Goal: Task Accomplishment & Management: Manage account settings

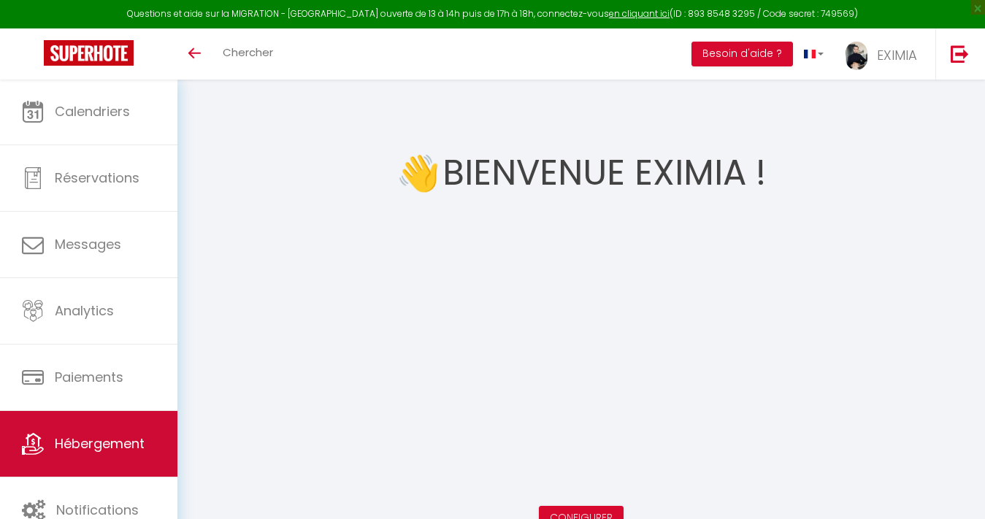
click at [137, 434] on link "Hébergement" at bounding box center [88, 444] width 177 height 66
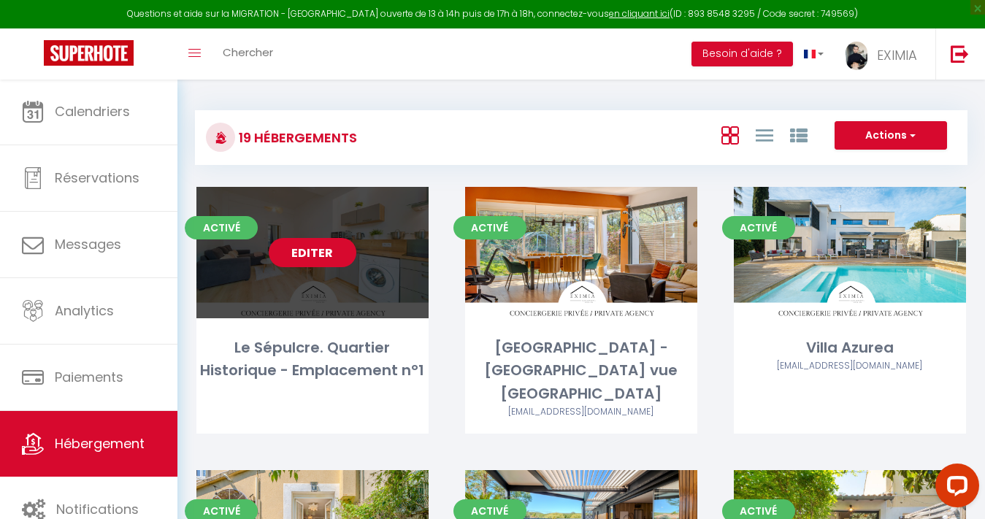
click at [307, 242] on link "Editer" at bounding box center [313, 252] width 88 height 29
click at [306, 250] on link "Editer" at bounding box center [313, 252] width 88 height 29
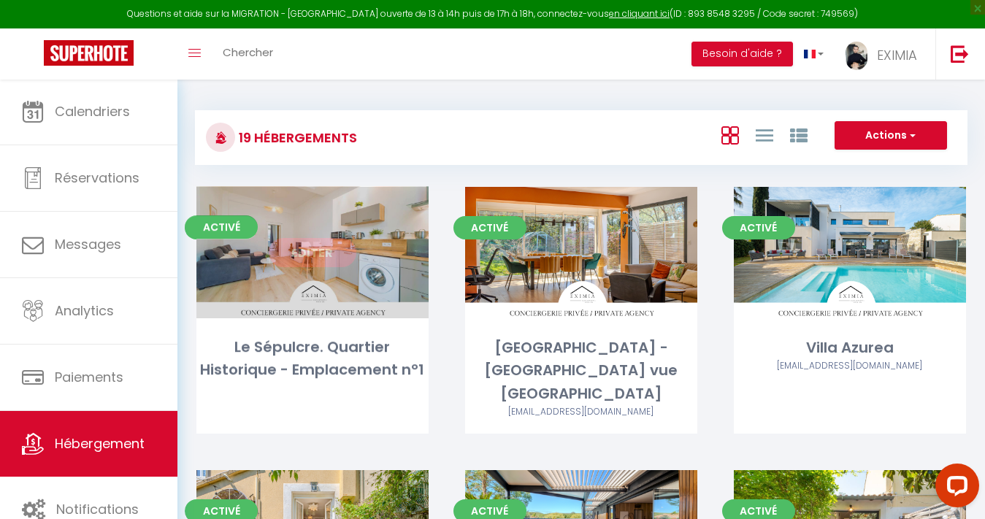
click at [311, 251] on link "Editer" at bounding box center [313, 252] width 88 height 29
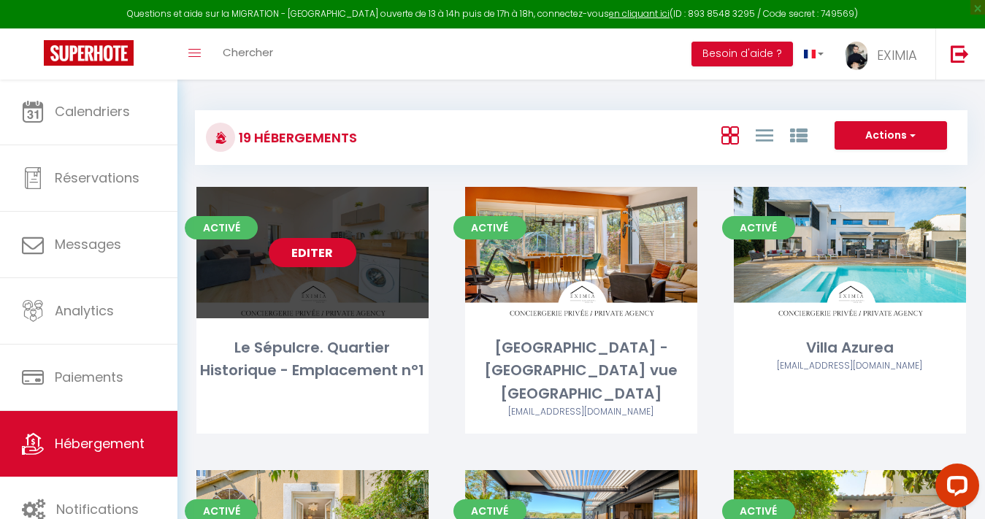
click at [311, 251] on link "Editer" at bounding box center [313, 252] width 88 height 29
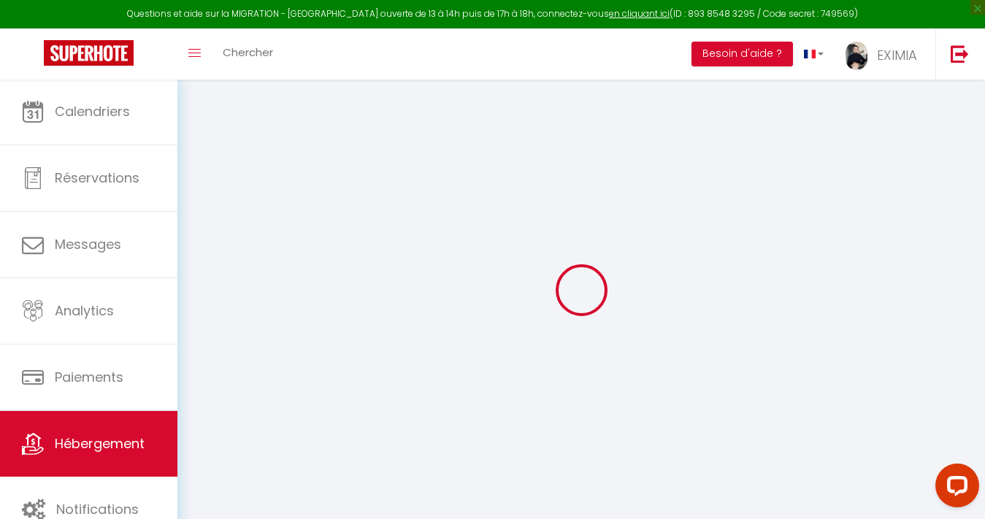
select select "+ 18 %"
select select "+ 10 %"
select select
checkbox input "false"
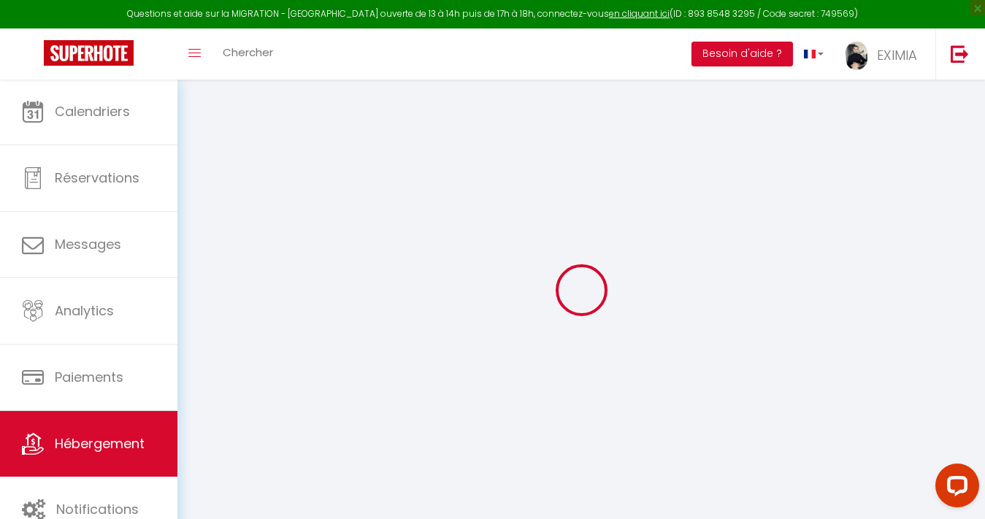
checkbox input "false"
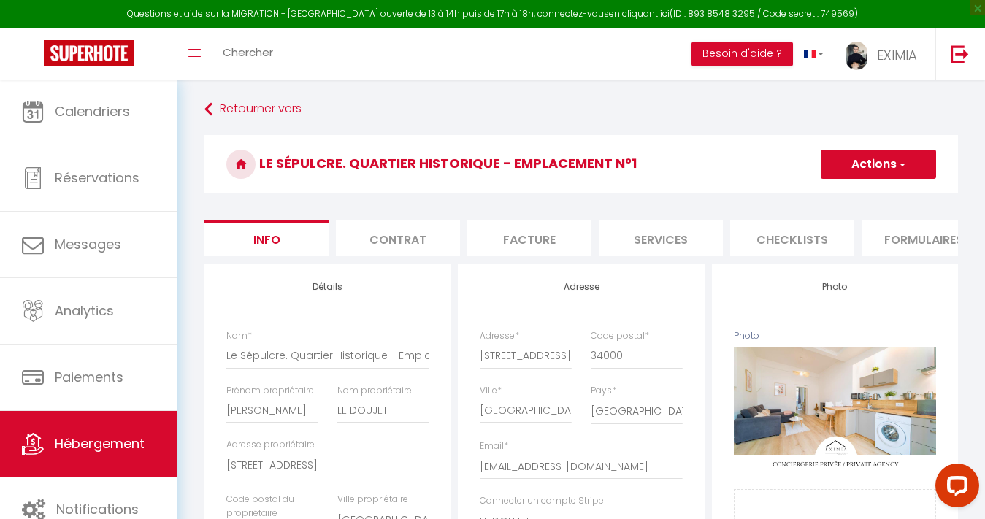
select select
checkbox input "false"
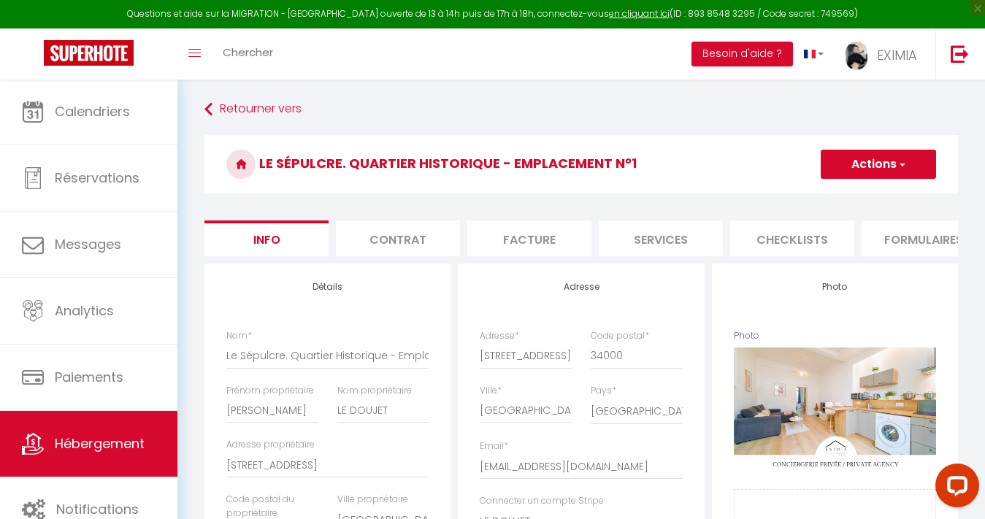
scroll to position [0, 169]
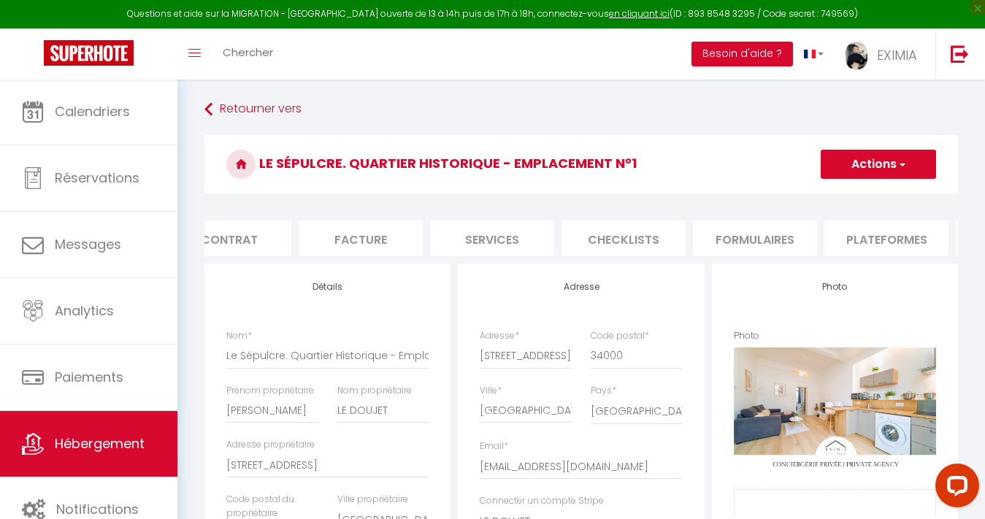
select select
checkbox input "false"
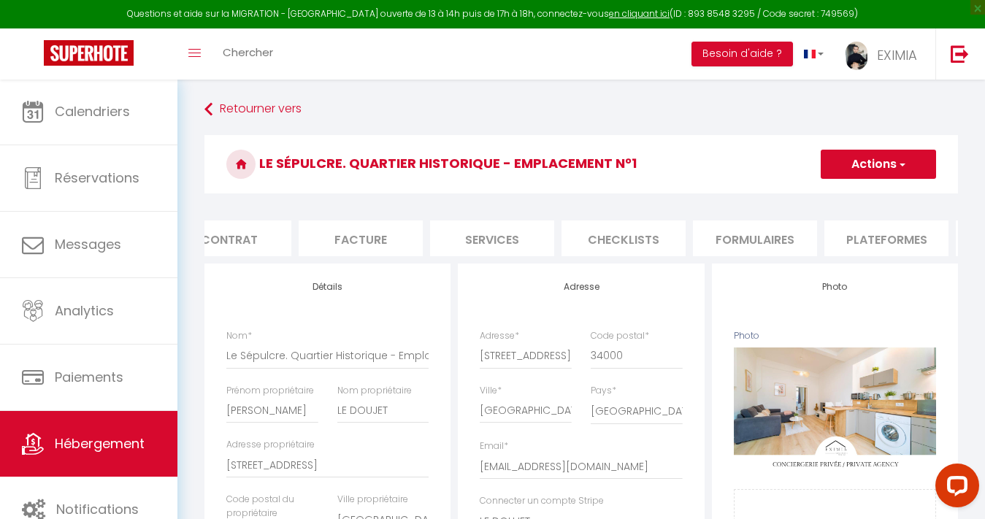
click at [897, 234] on li "Plateformes" at bounding box center [886, 239] width 124 height 36
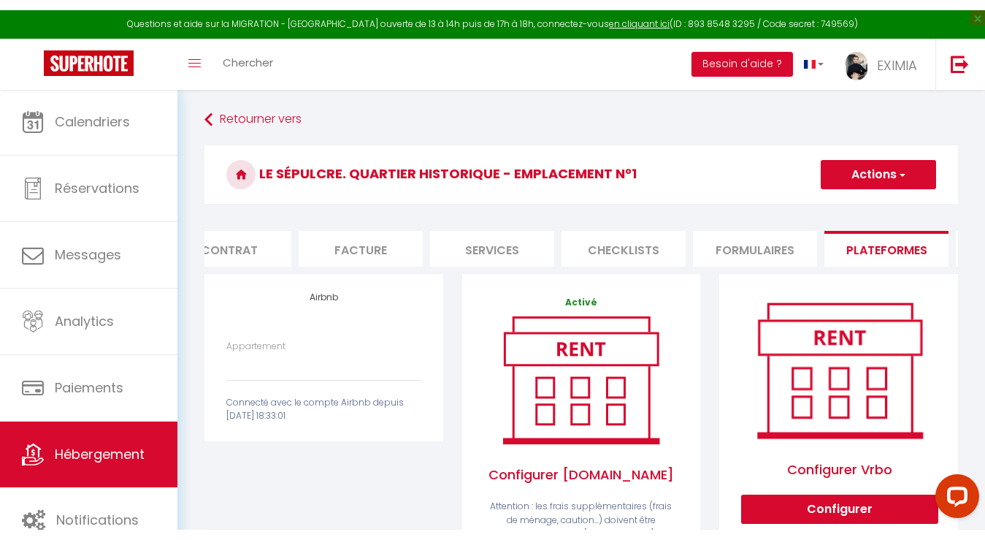
scroll to position [18, 0]
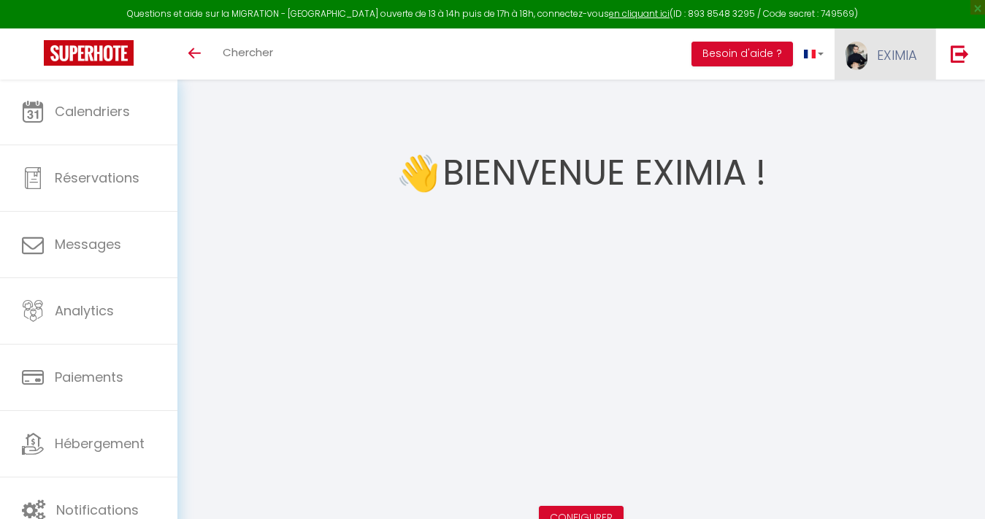
click at [897, 47] on span "EXIMIA" at bounding box center [897, 55] width 40 height 18
click at [888, 104] on link "Paramètres" at bounding box center [877, 101] width 108 height 25
select select "fr"
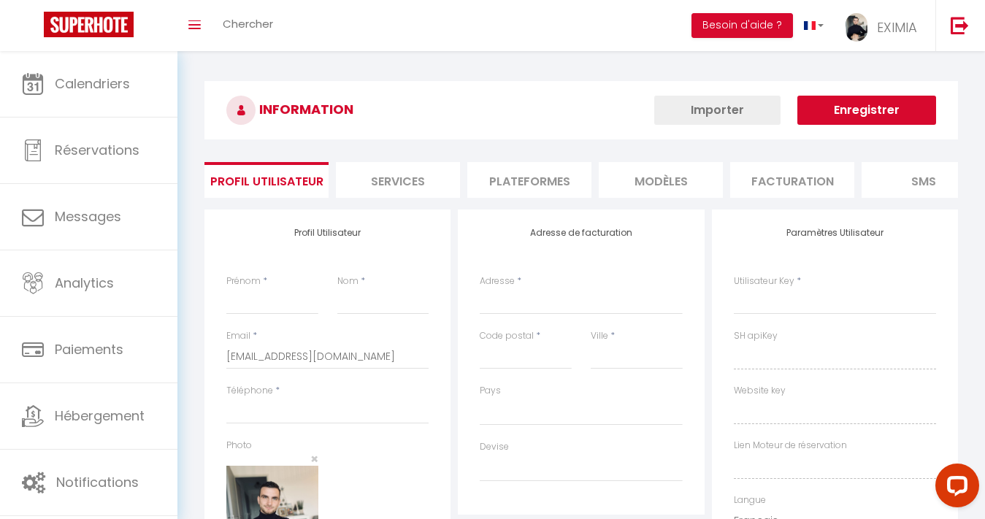
type input "EXIMIA"
type input "IMMO"
type input "0617813350"
type input "2 rue malika mokeddem"
type input "34830"
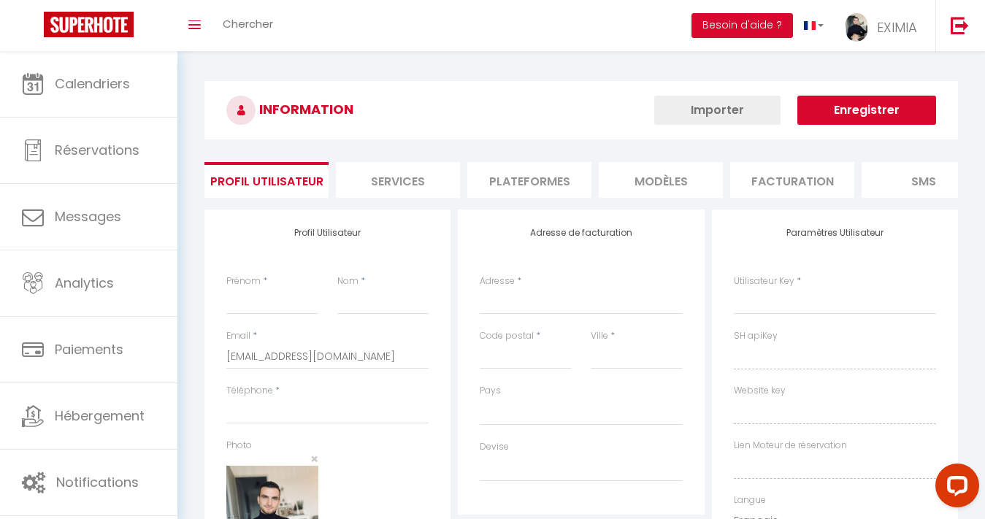
type input "jacou"
type input "Y2sXGC2o6UsFFrHQJZuxXc4pg"
type input "1gRSi9lRqCpSv6xmBp5zU0Owq"
type input "https://app.superhote.com/#/get-available-rentals/1gRSi9lRqCpSv6xmBp5zU0Owq"
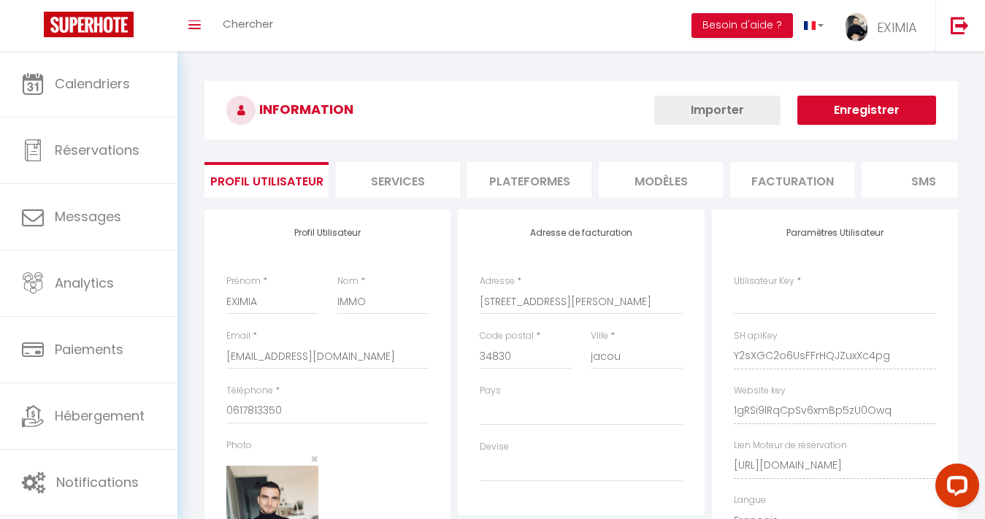
select select "28"
select select "fr"
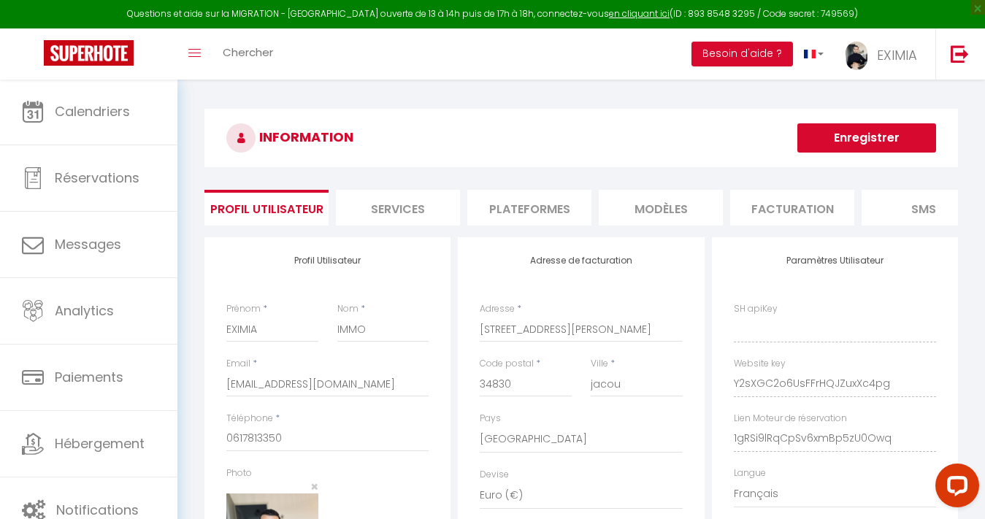
type input "Y2sXGC2o6UsFFrHQJZuxXc4pg"
type input "1gRSi9lRqCpSv6xmBp5zU0Owq"
type input "https://app.superhote.com/#/get-available-rentals/1gRSi9lRqCpSv6xmBp5zU0Owq"
click at [505, 201] on li "Plateformes" at bounding box center [529, 208] width 124 height 36
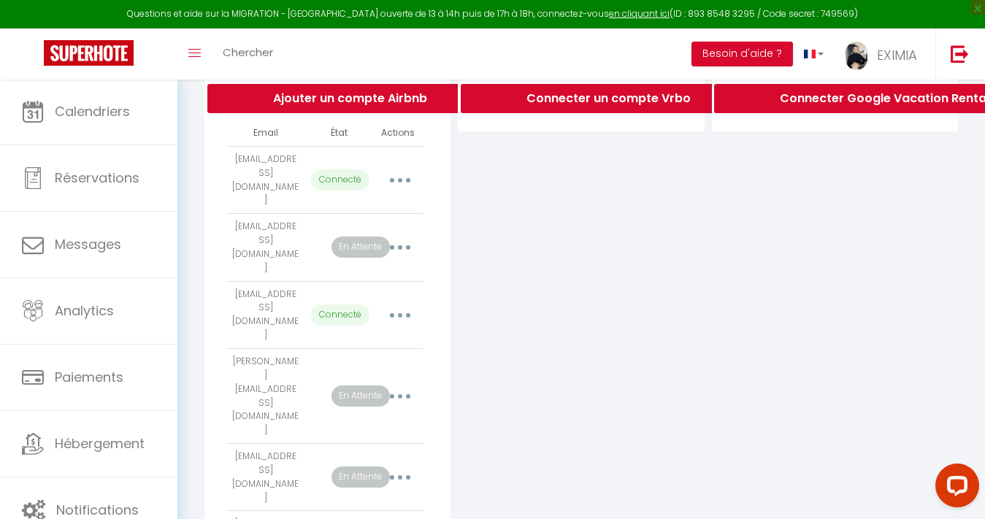
scroll to position [318, 1]
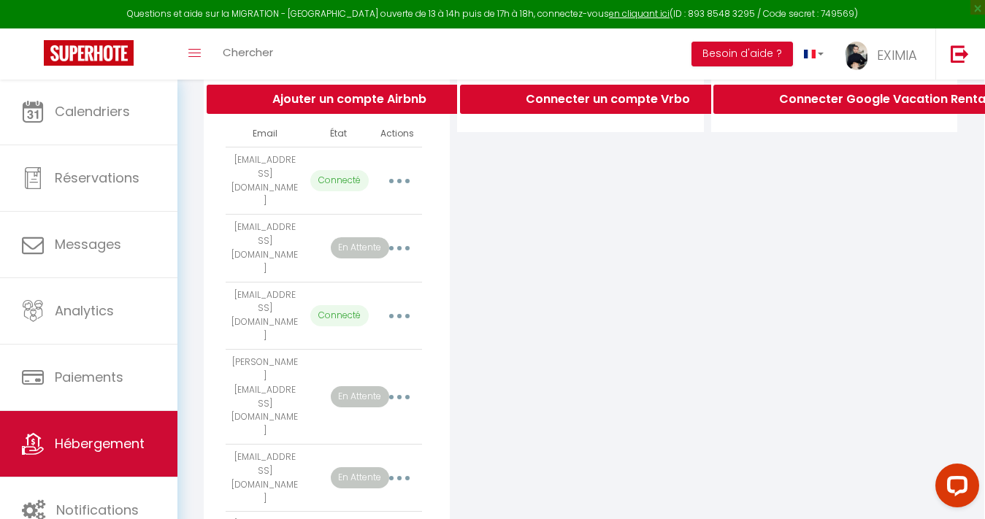
click at [139, 462] on link "Hébergement" at bounding box center [88, 444] width 177 height 66
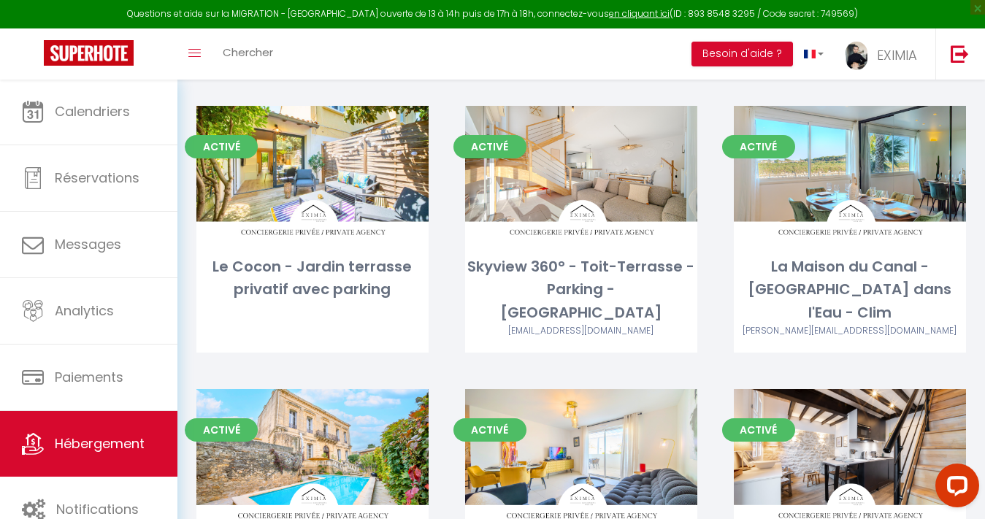
scroll to position [619, 0]
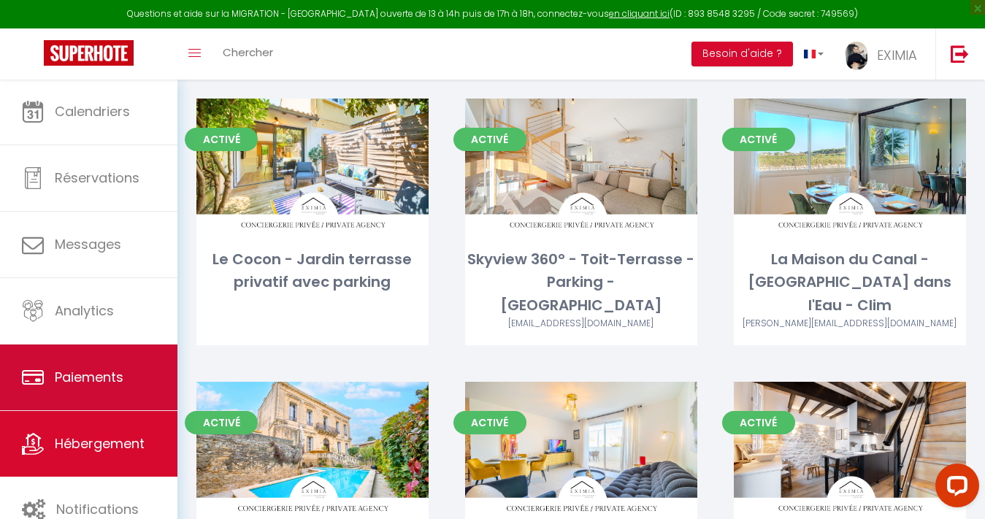
click at [135, 389] on link "Paiements" at bounding box center [88, 378] width 177 height 66
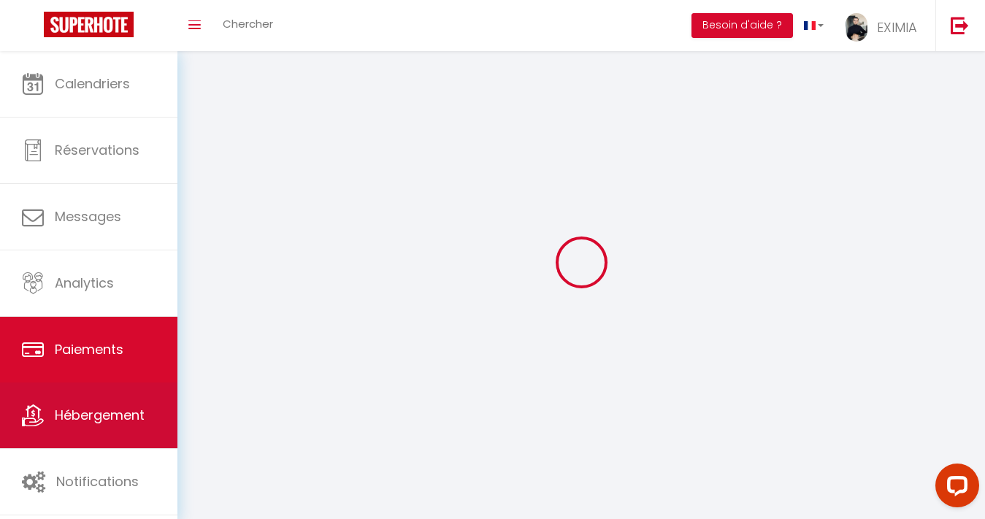
click at [116, 424] on span "Hébergement" at bounding box center [100, 415] width 90 height 18
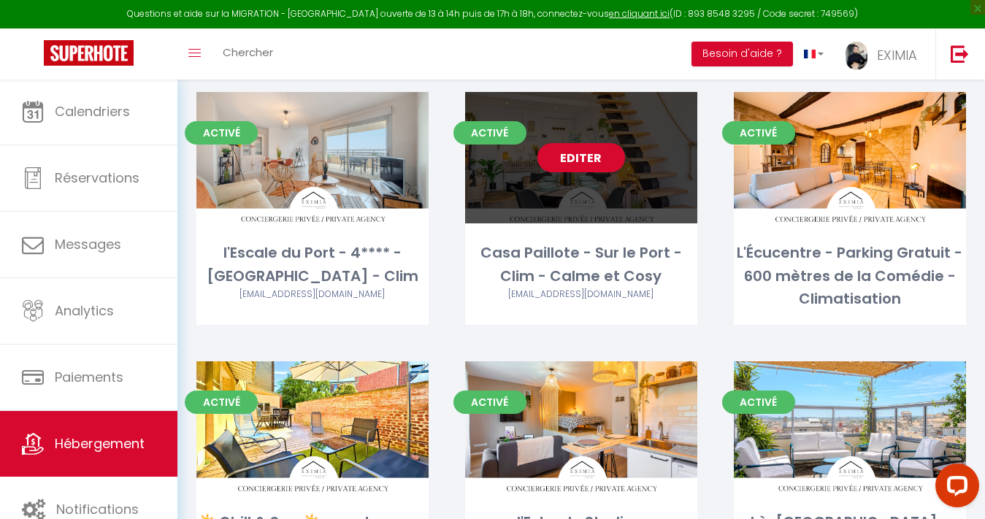
scroll to position [1200, 0]
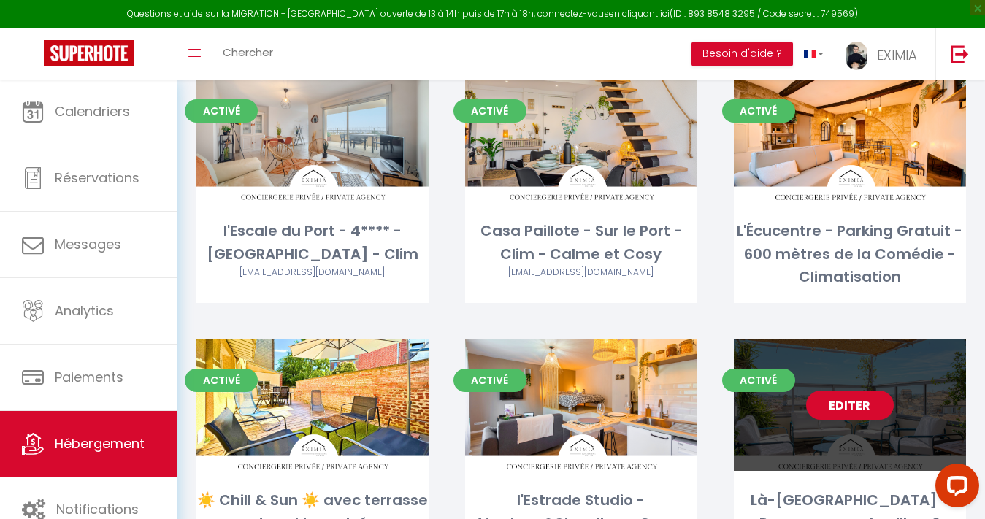
click at [878, 391] on link "Editer" at bounding box center [850, 405] width 88 height 29
click at [852, 391] on link "Editer" at bounding box center [850, 405] width 88 height 29
select select "3"
select select "2"
select select "1"
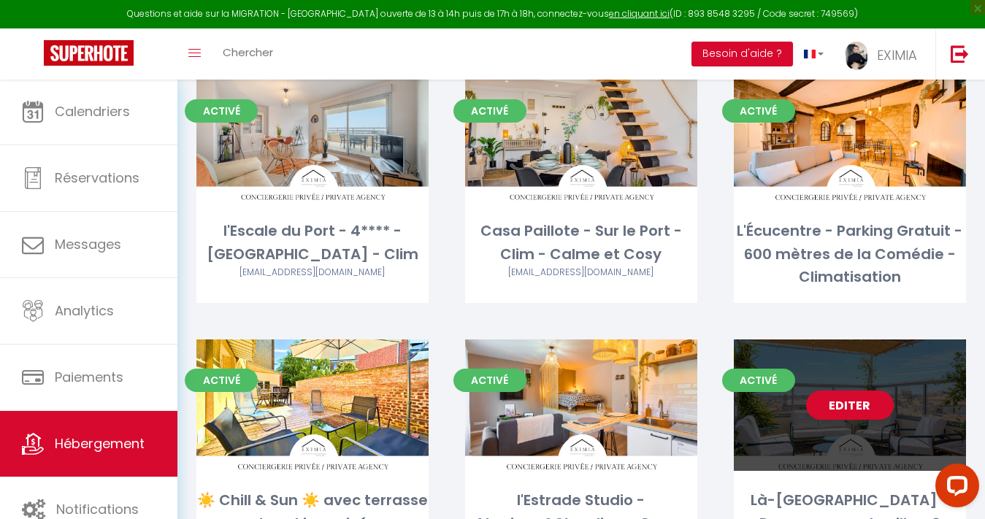
select select "1"
select select
select select "28"
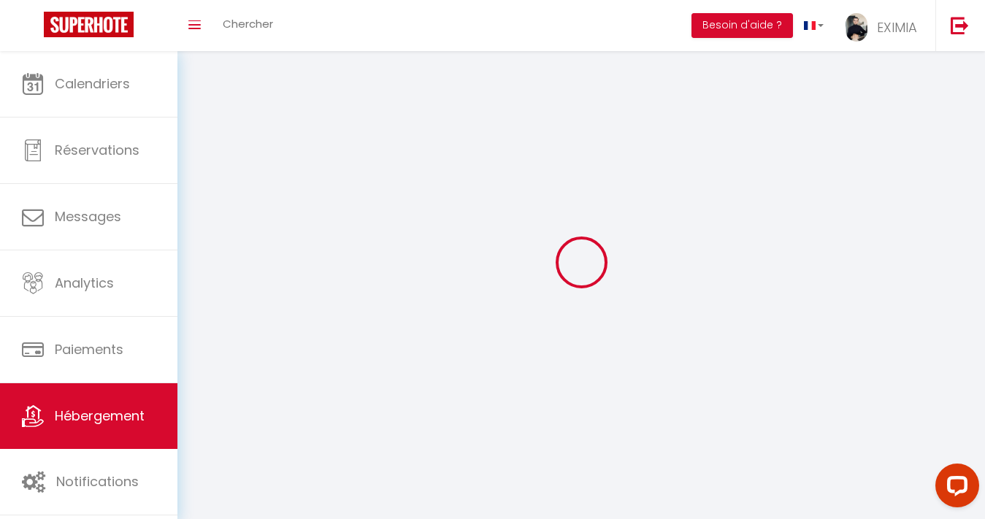
select select
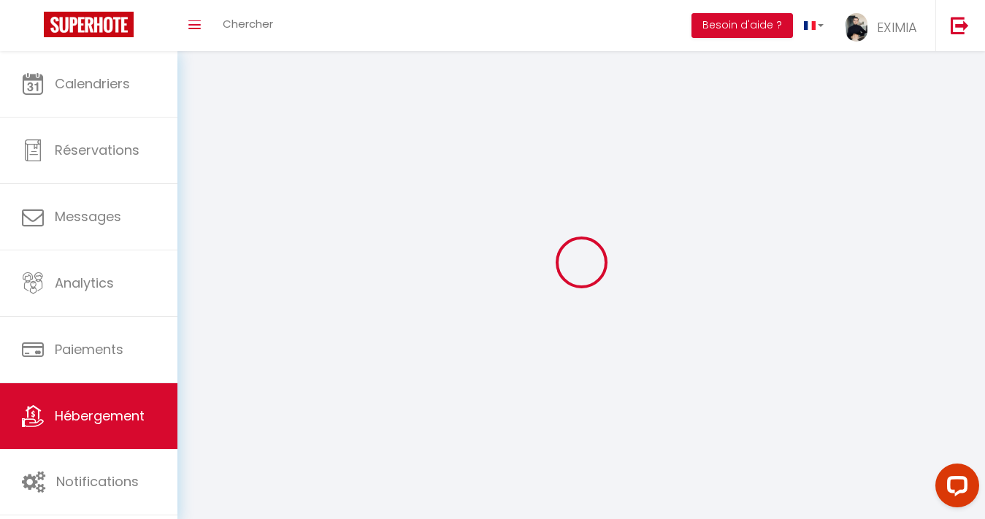
select select
checkbox input "false"
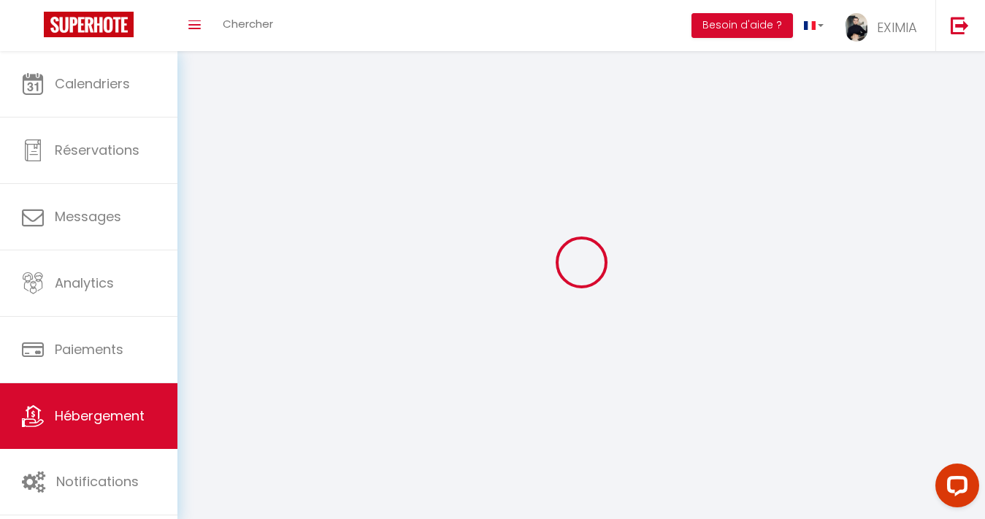
select select
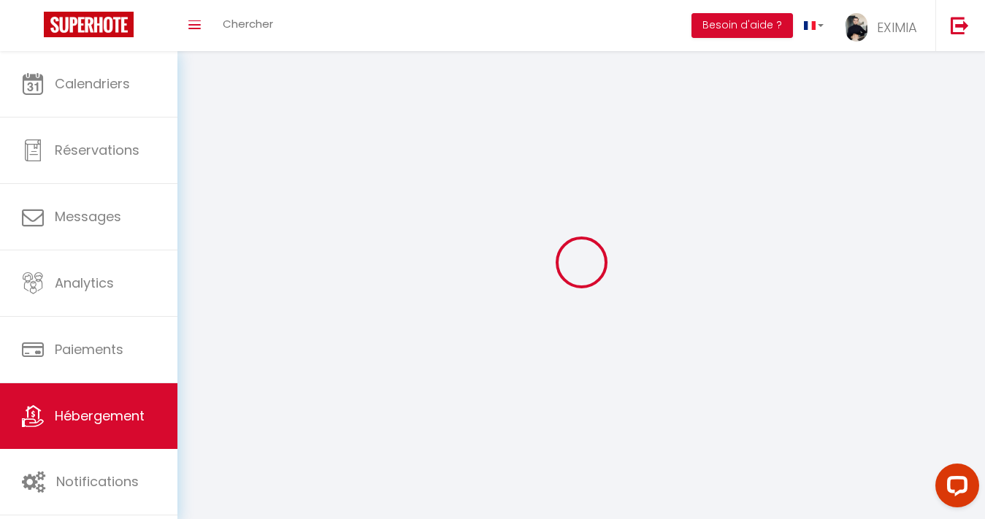
select select
checkbox input "false"
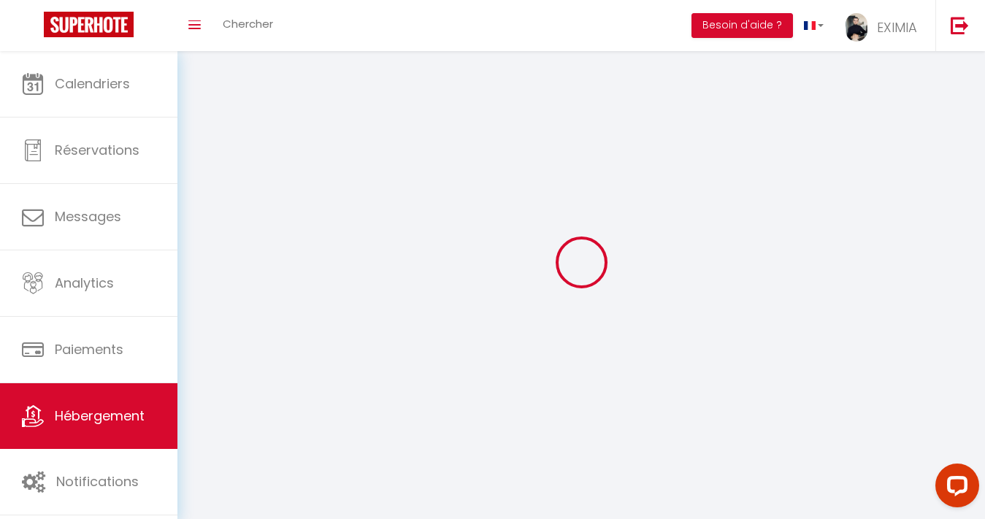
checkbox input "false"
select select
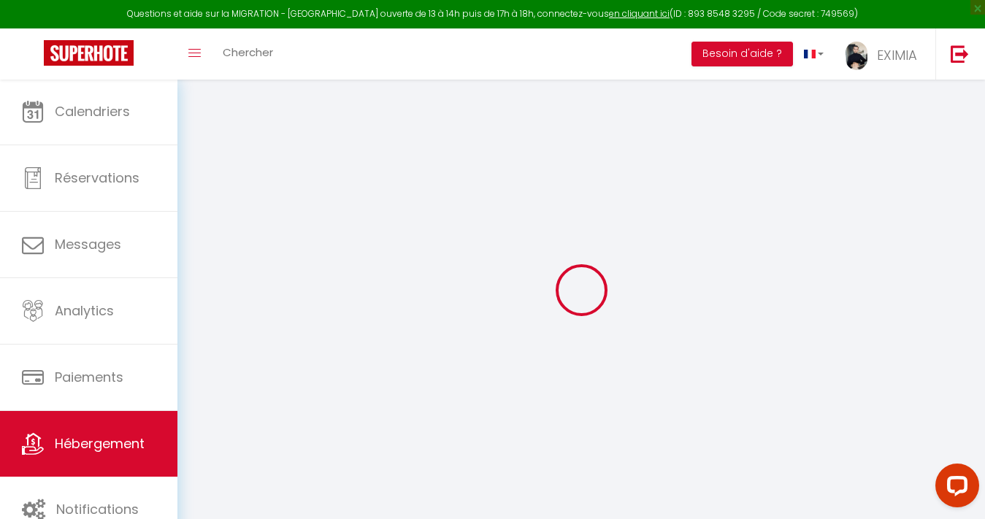
select select
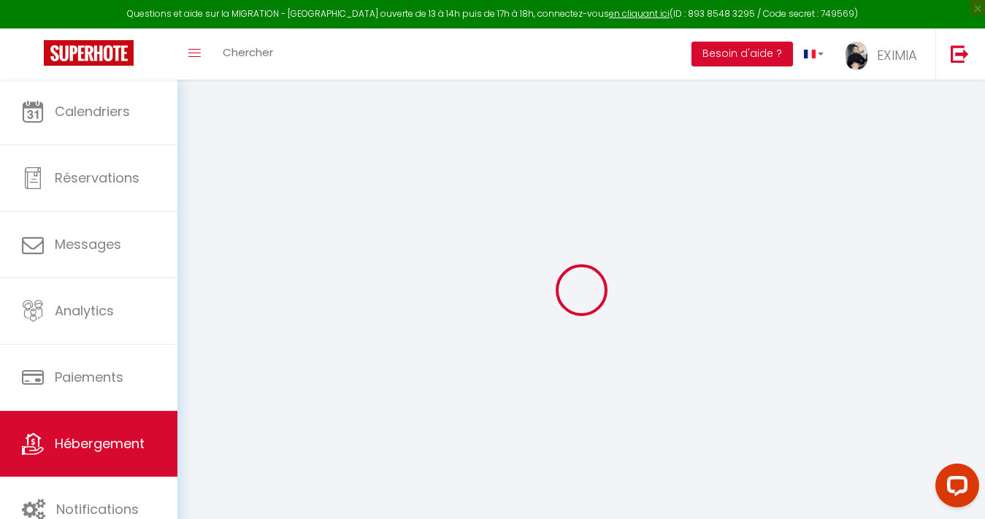
select select
checkbox input "false"
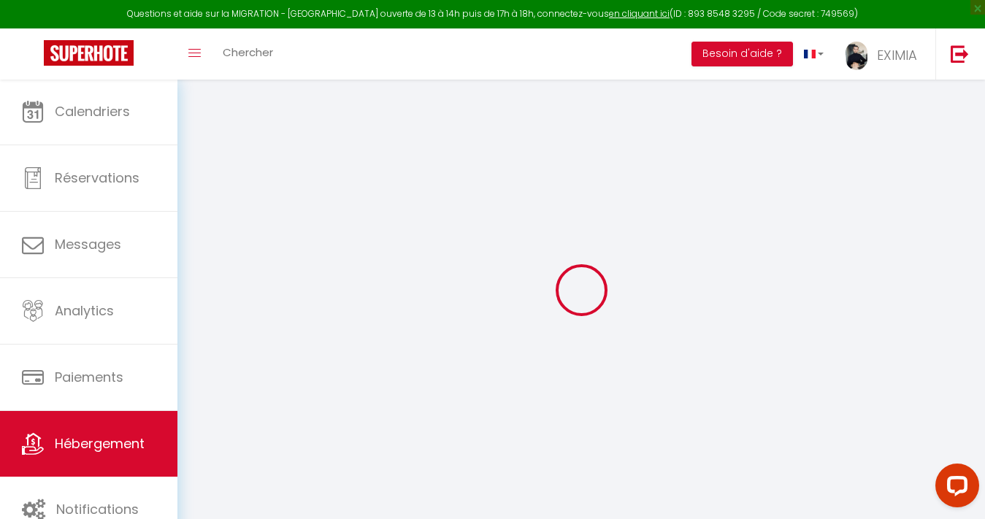
select select
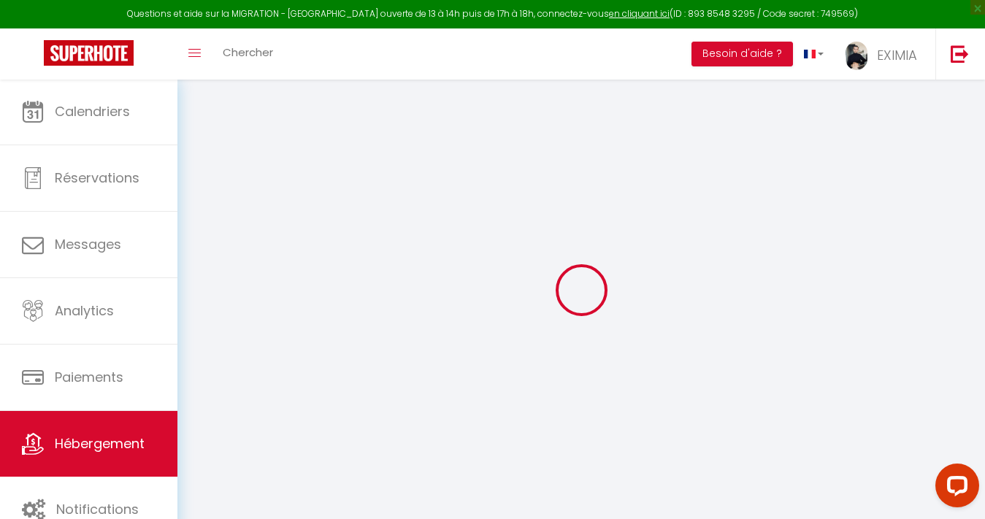
select select
checkbox input "false"
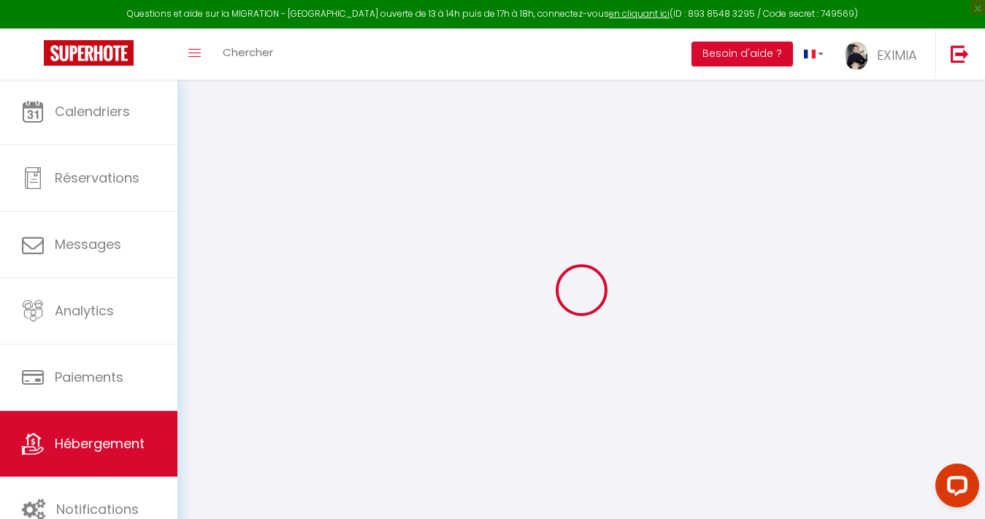
checkbox input "false"
select select
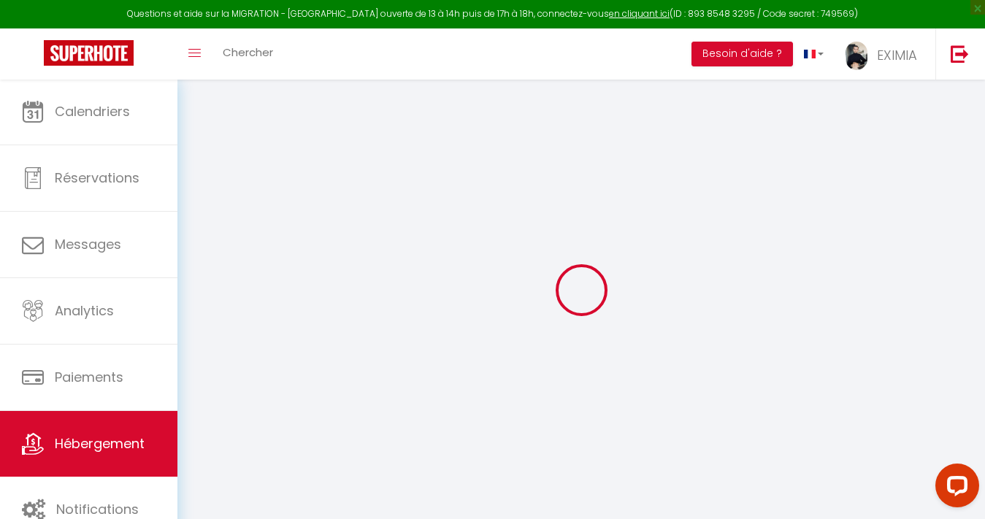
select select
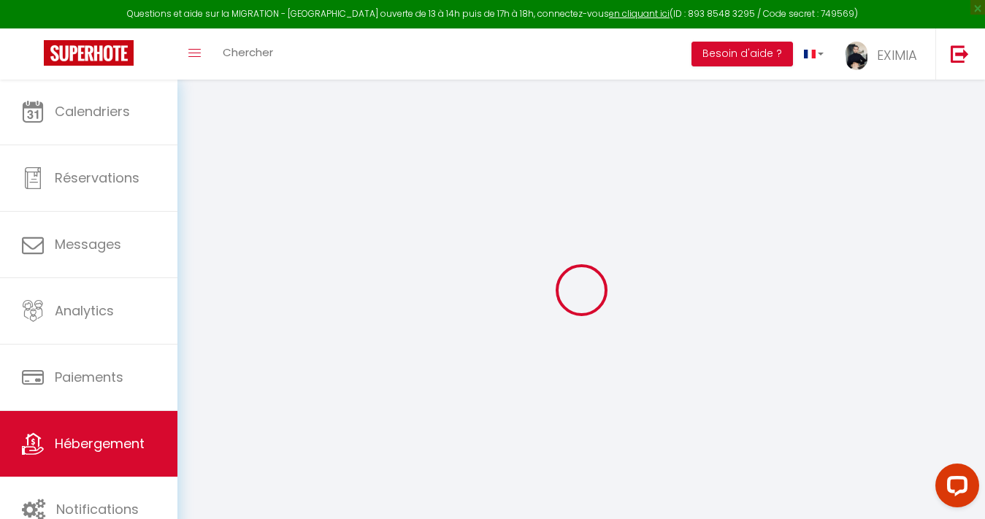
checkbox input "false"
select select
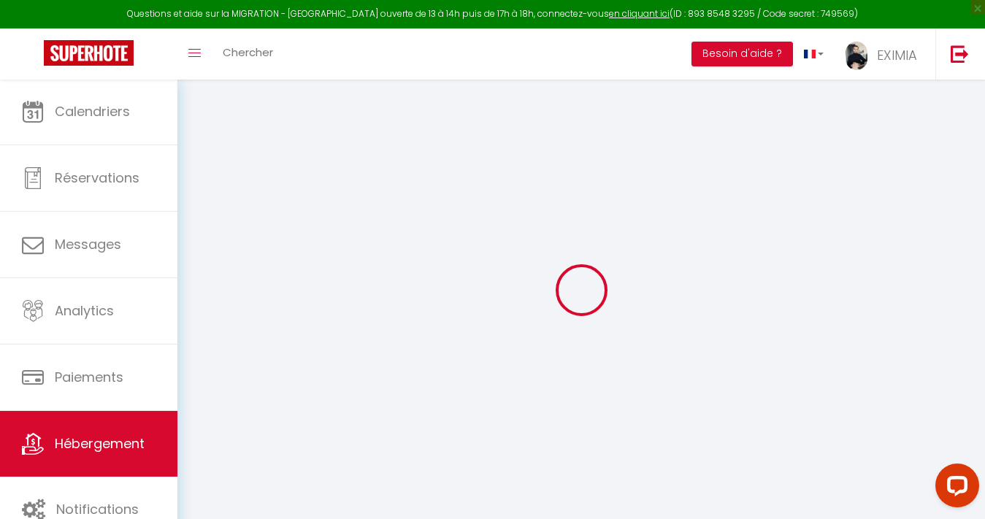
select select
type input "Là-[GEOGRAPHIC_DATA] - Panorama sur la ville - 2 places de parking - [GEOGRAPHI…"
type input "Cyril"
type input "FENON"
type input "11 rue de la loge"
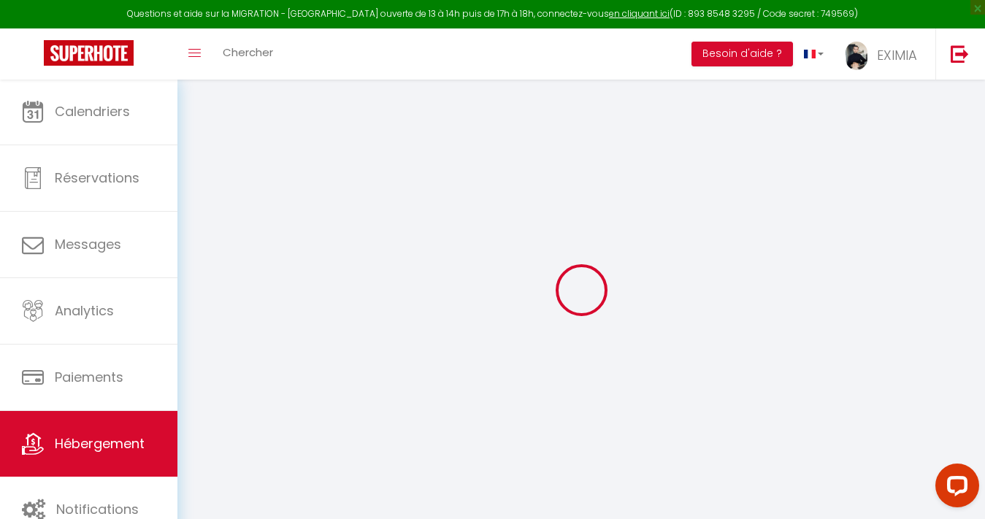
type input "34000"
type input "[GEOGRAPHIC_DATA]"
select select "9"
select select "4"
type input "250"
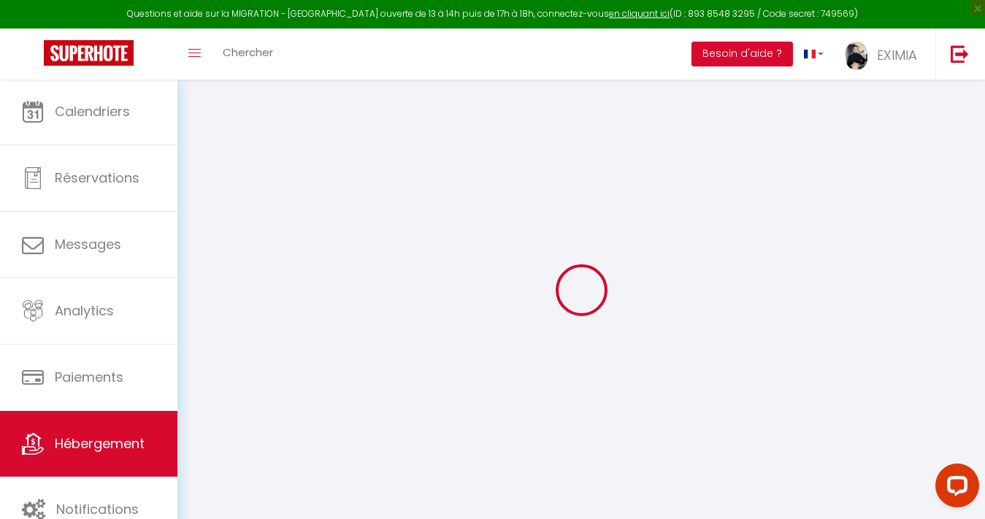
type input "219"
type input "7.20"
type input "400"
type input "1000"
select select
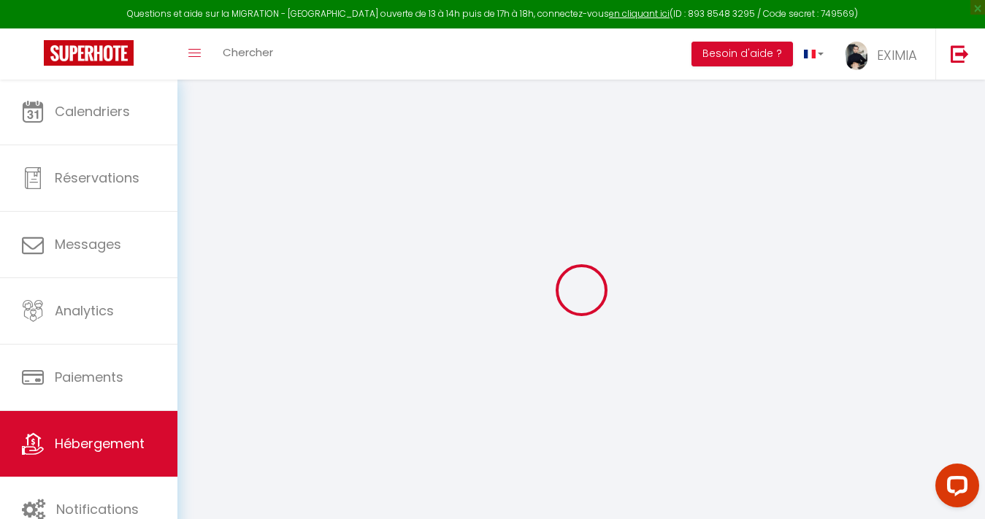
select select
type input "11 rue de la loge"
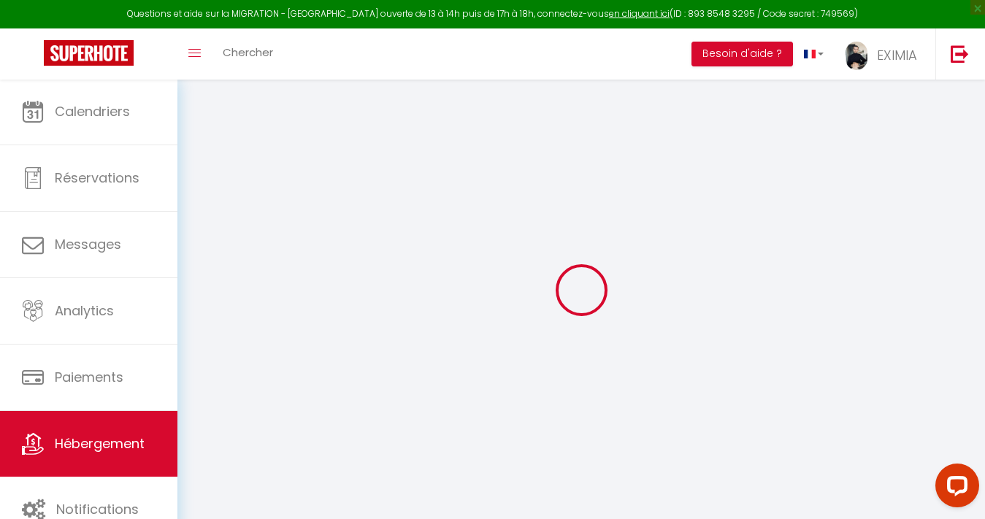
type input "34000"
type input "[GEOGRAPHIC_DATA]"
type input "[EMAIL_ADDRESS][DOMAIN_NAME]"
select select "15634"
checkbox input "false"
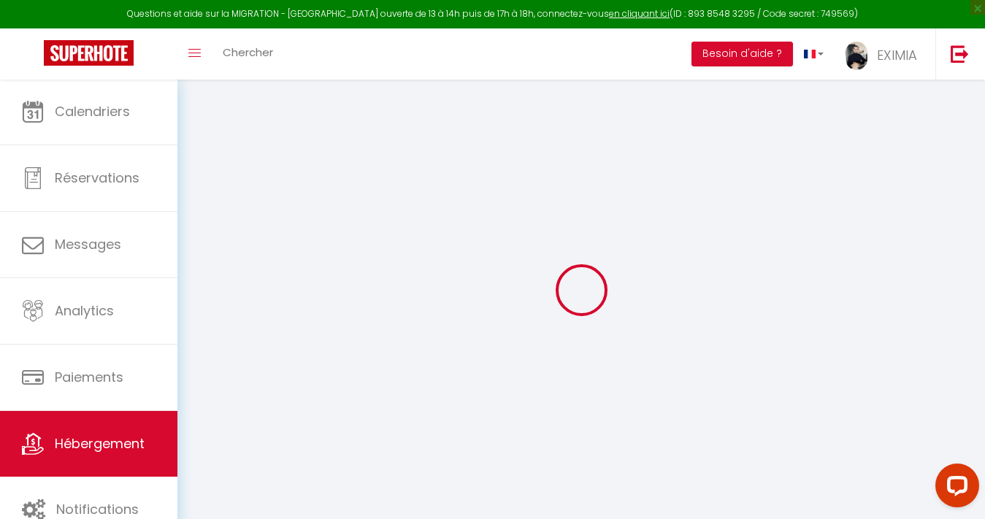
checkbox input "false"
radio input "true"
type input "0"
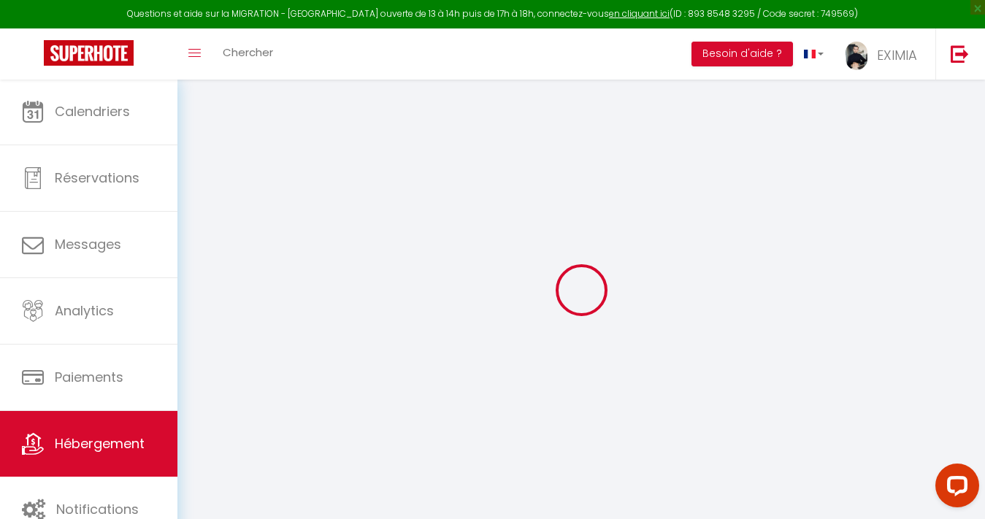
type input "0"
select select
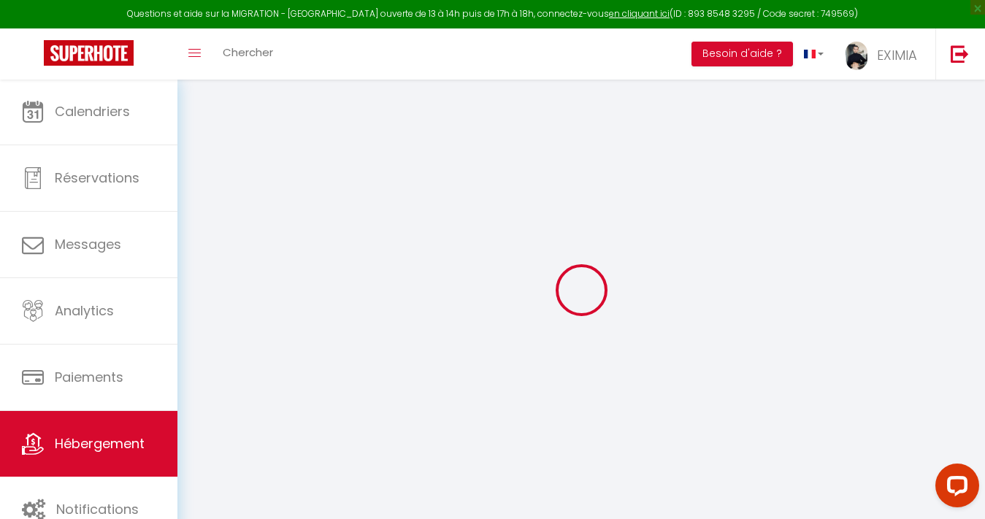
select select
checkbox input "false"
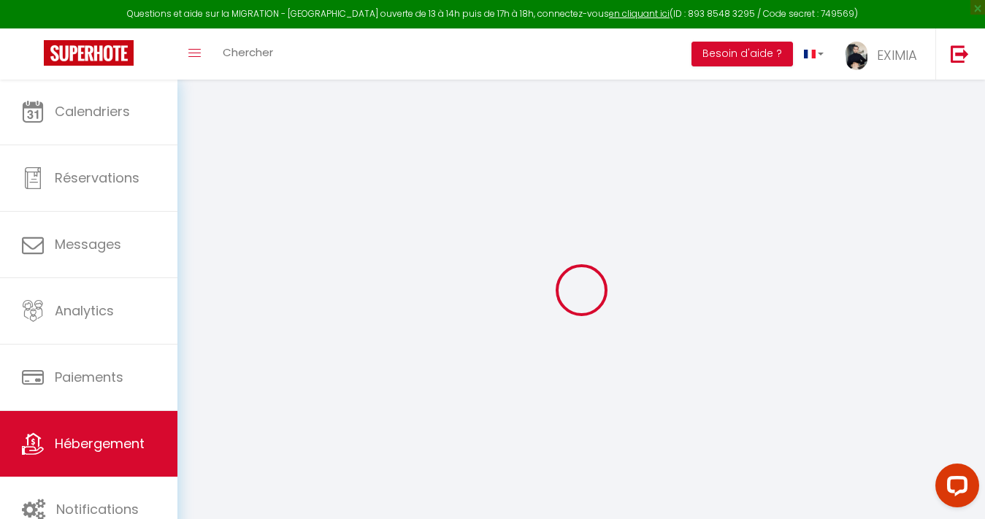
checkbox input "false"
select select "+ 20 %"
select select "+ 30 %"
select select "+ 10 %"
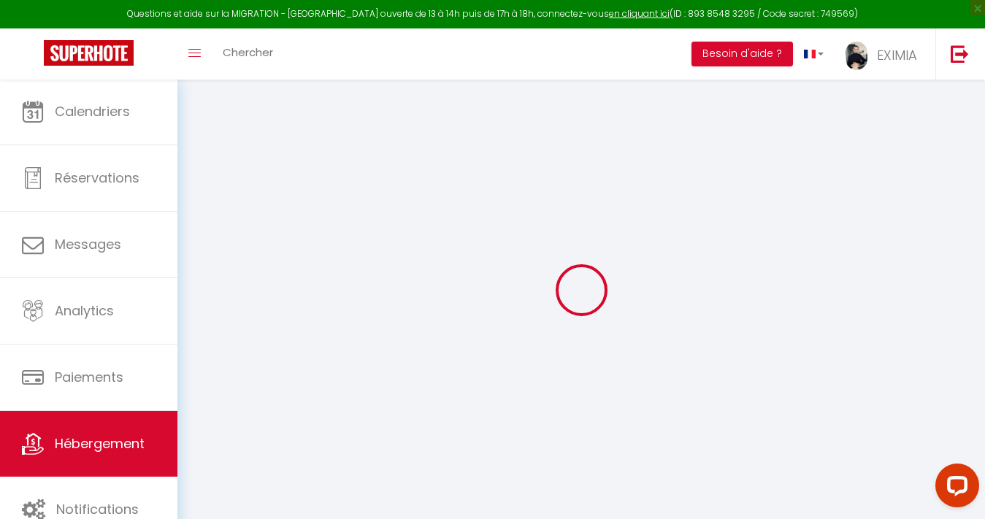
select select
checkbox input "false"
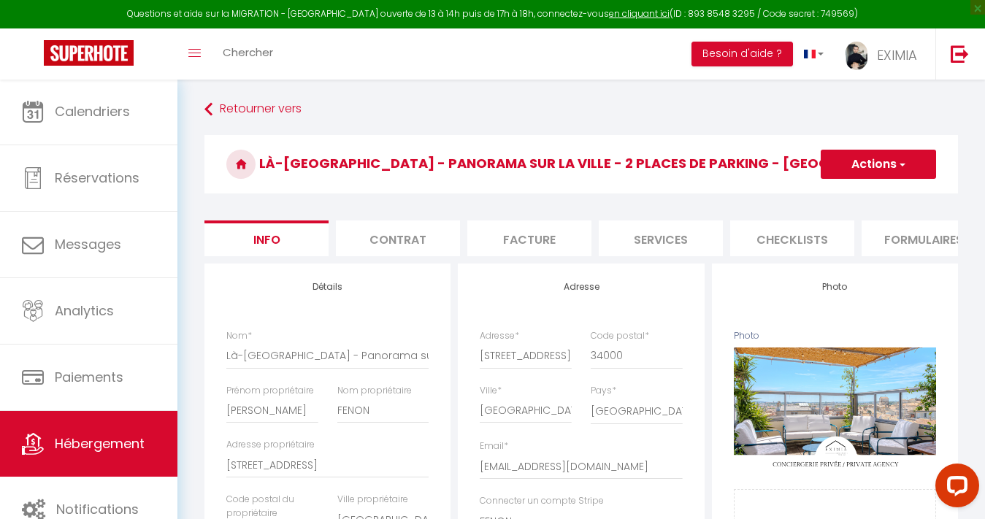
click at [544, 234] on li "Facture" at bounding box center [529, 239] width 124 height 36
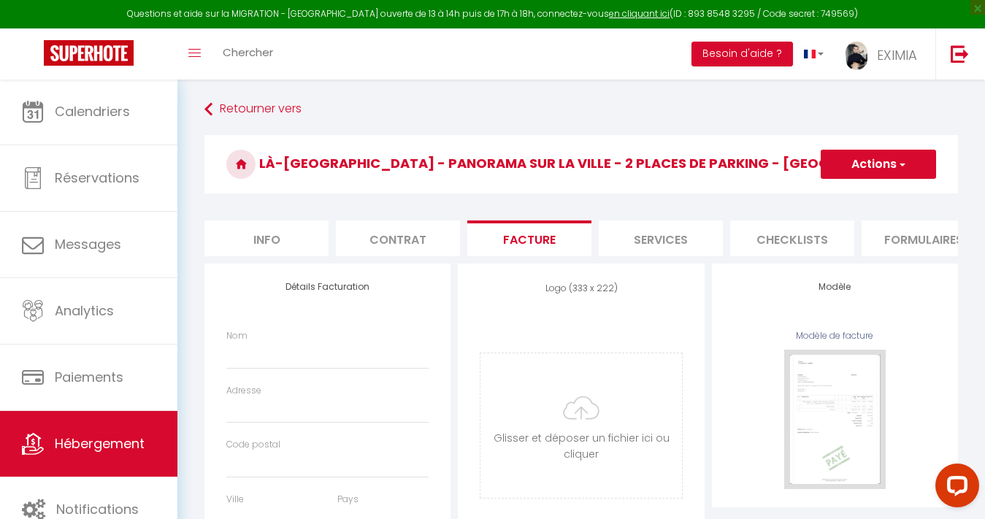
select select
click at [674, 237] on li "Services" at bounding box center [661, 239] width 124 height 36
select select
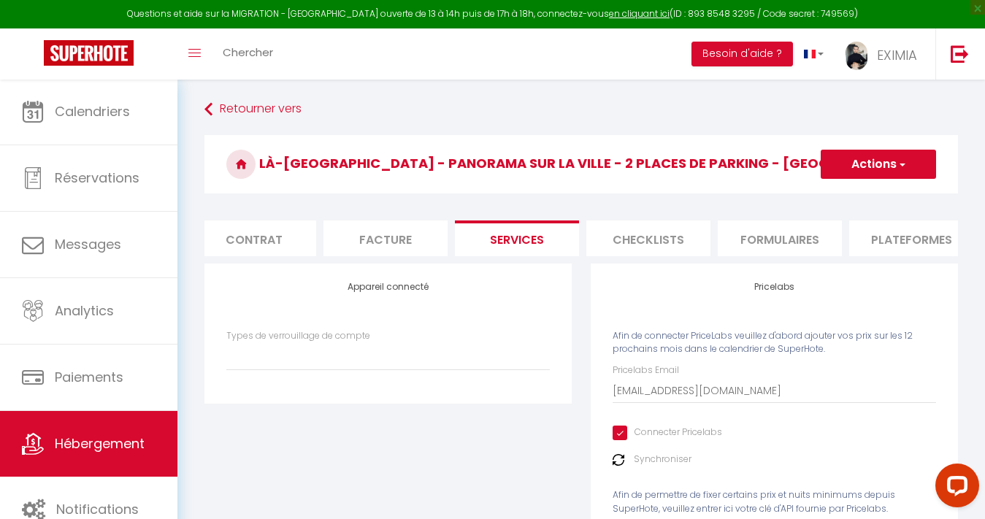
scroll to position [0, 170]
click at [844, 227] on li "Plateformes" at bounding box center [885, 239] width 124 height 36
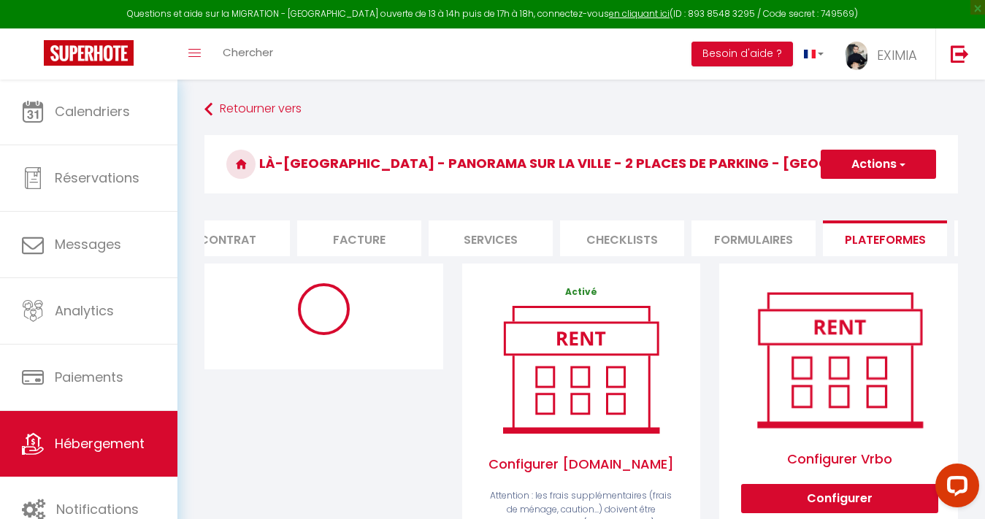
select select "10584-967449244661087836"
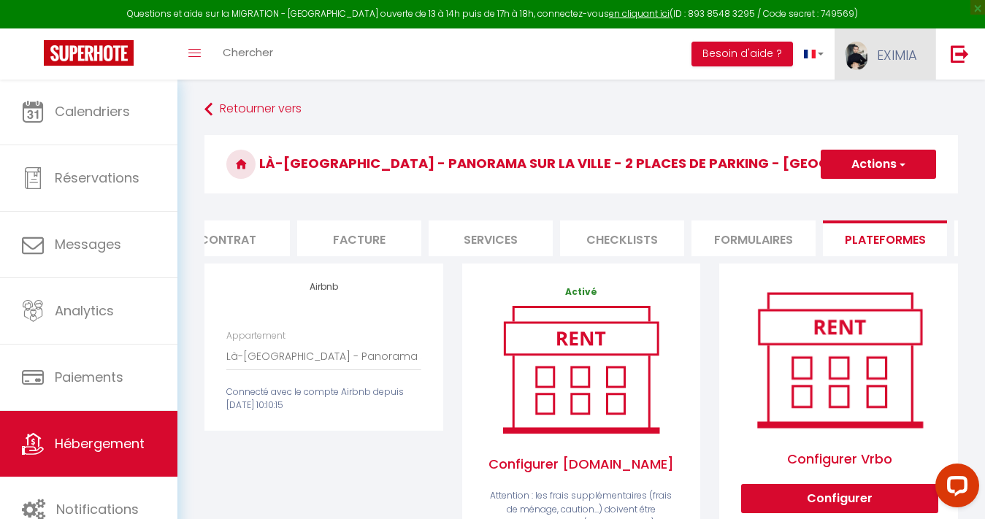
click at [851, 66] on img at bounding box center [857, 56] width 22 height 28
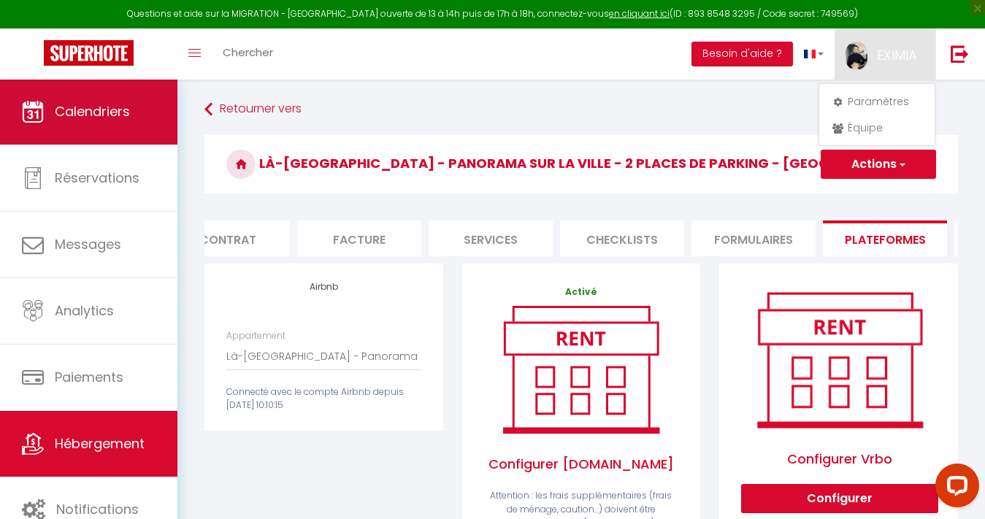
click at [131, 139] on link "Calendriers" at bounding box center [88, 112] width 177 height 66
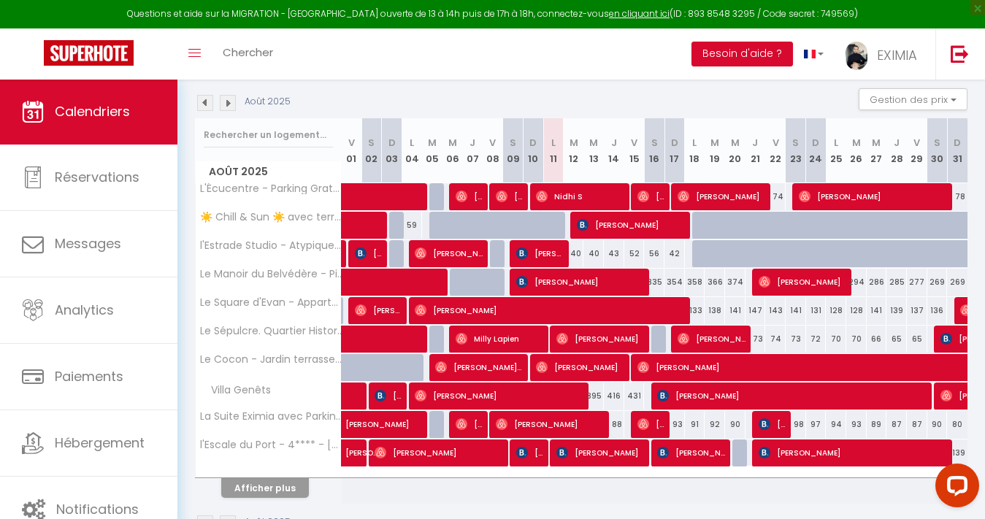
scroll to position [151, 0]
